Goal: Task Accomplishment & Management: Manage account settings

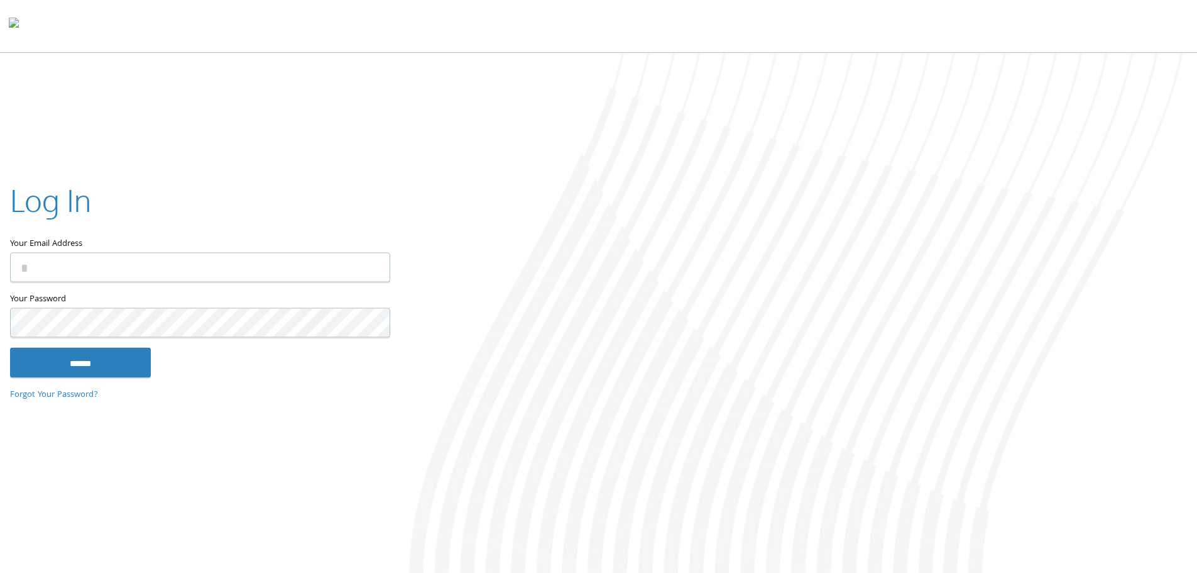
click at [131, 262] on input "Your Email Address" at bounding box center [200, 267] width 380 height 30
type input "**********"
click at [94, 364] on input "******" at bounding box center [80, 362] width 141 height 30
click at [139, 265] on input "Your Email Address" at bounding box center [200, 267] width 380 height 30
